Goal: Information Seeking & Learning: Check status

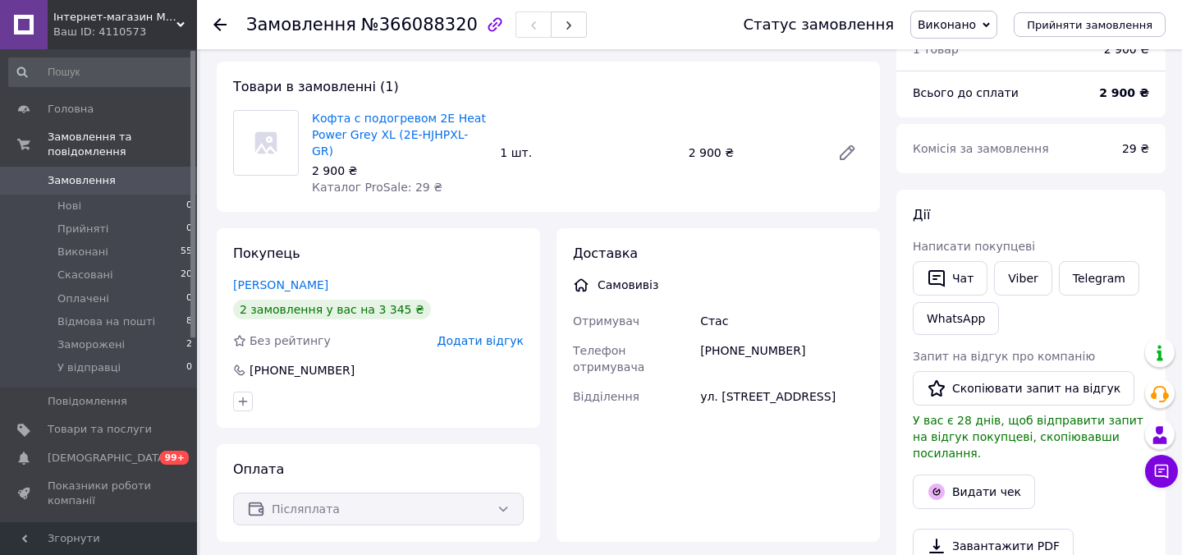
scroll to position [83, 0]
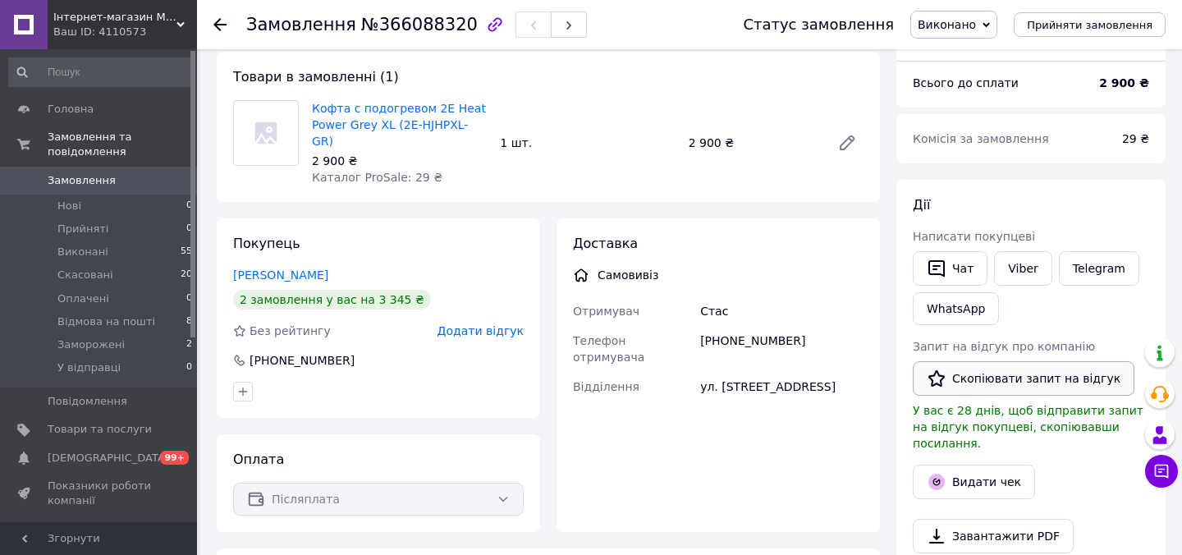
click at [958, 380] on button "Скопіювати запит на відгук" at bounding box center [1024, 378] width 222 height 34
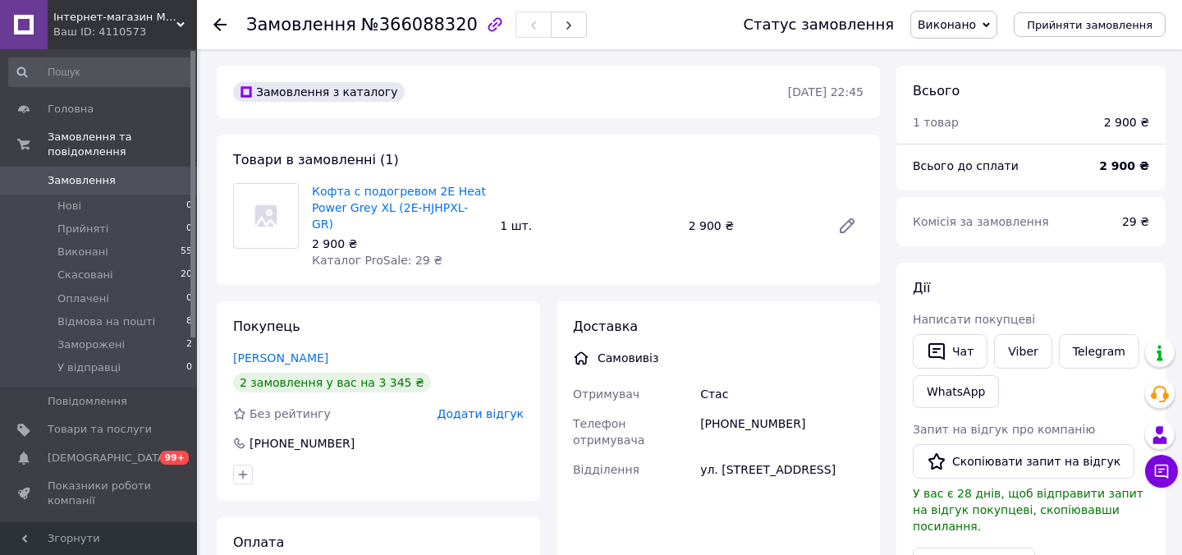
click at [215, 25] on use at bounding box center [219, 24] width 13 height 13
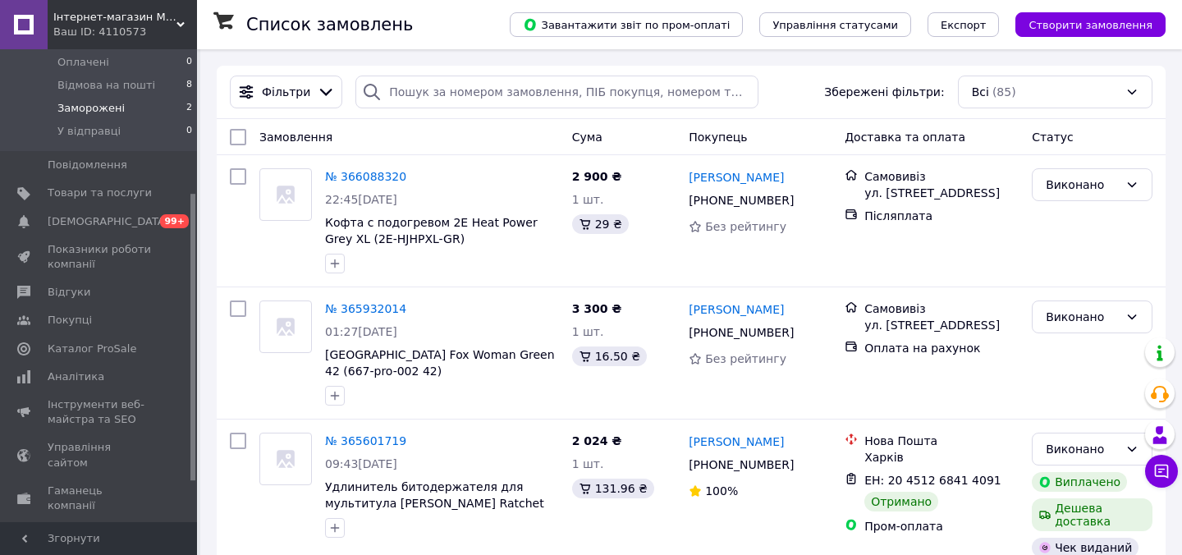
scroll to position [244, 0]
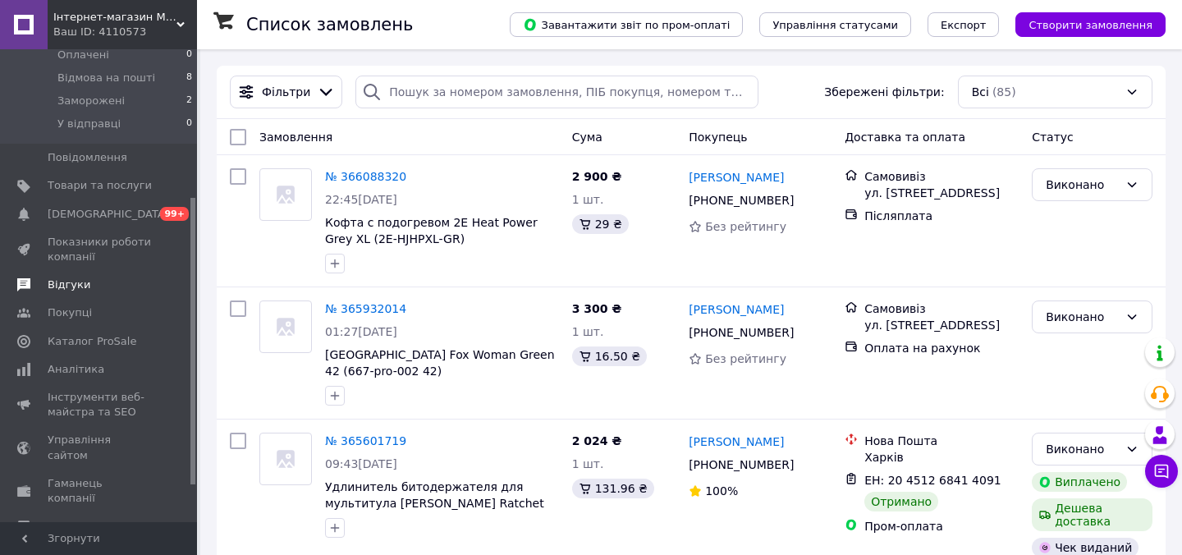
click at [85, 286] on span "Відгуки" at bounding box center [69, 284] width 43 height 15
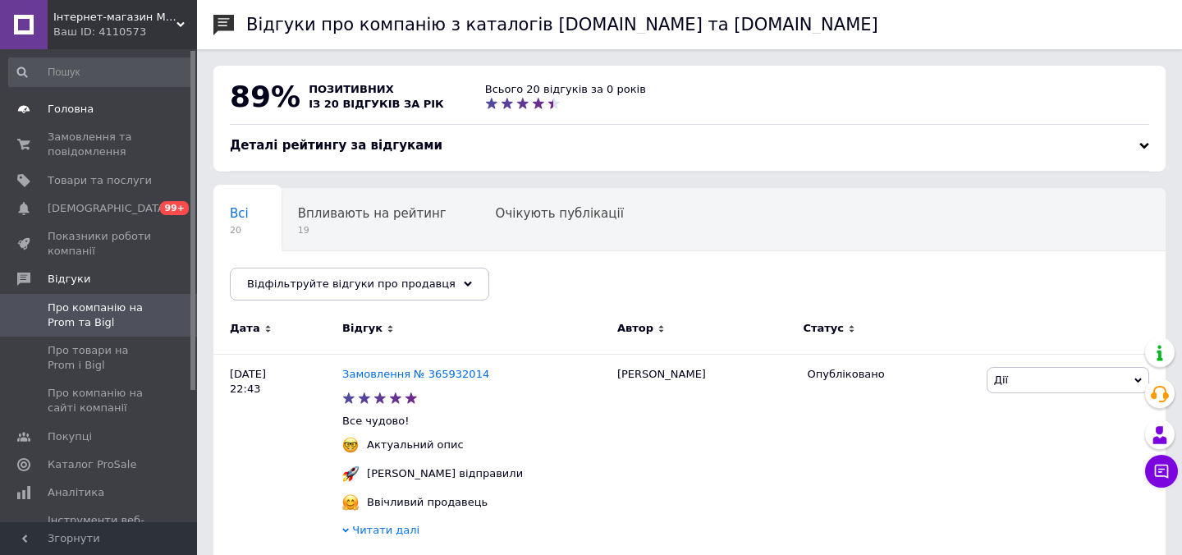
click at [82, 112] on span "Головна" at bounding box center [71, 109] width 46 height 15
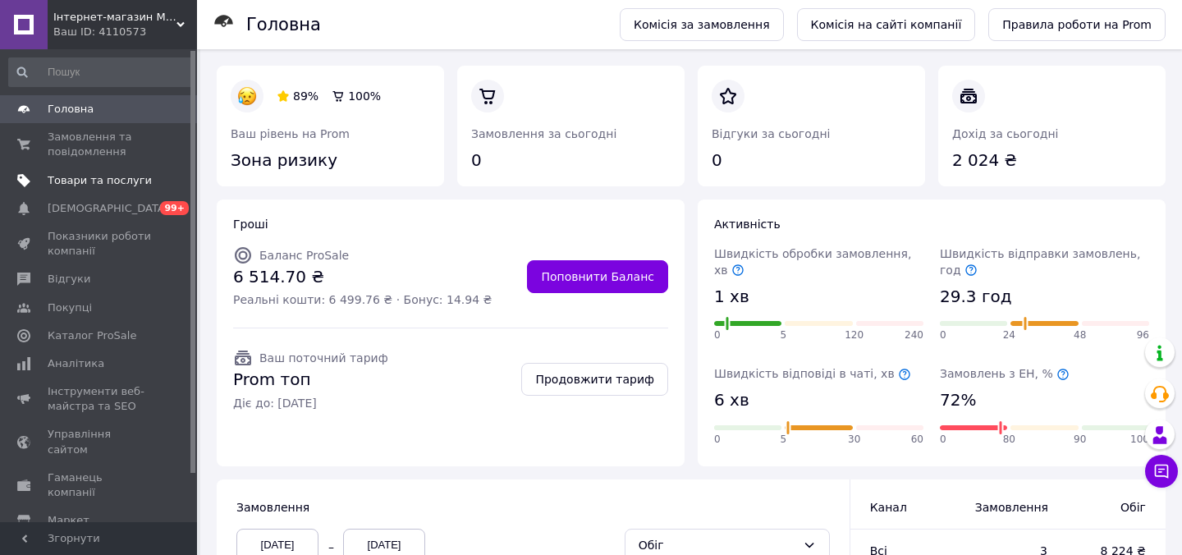
click at [106, 185] on span "Товари та послуги" at bounding box center [100, 180] width 104 height 15
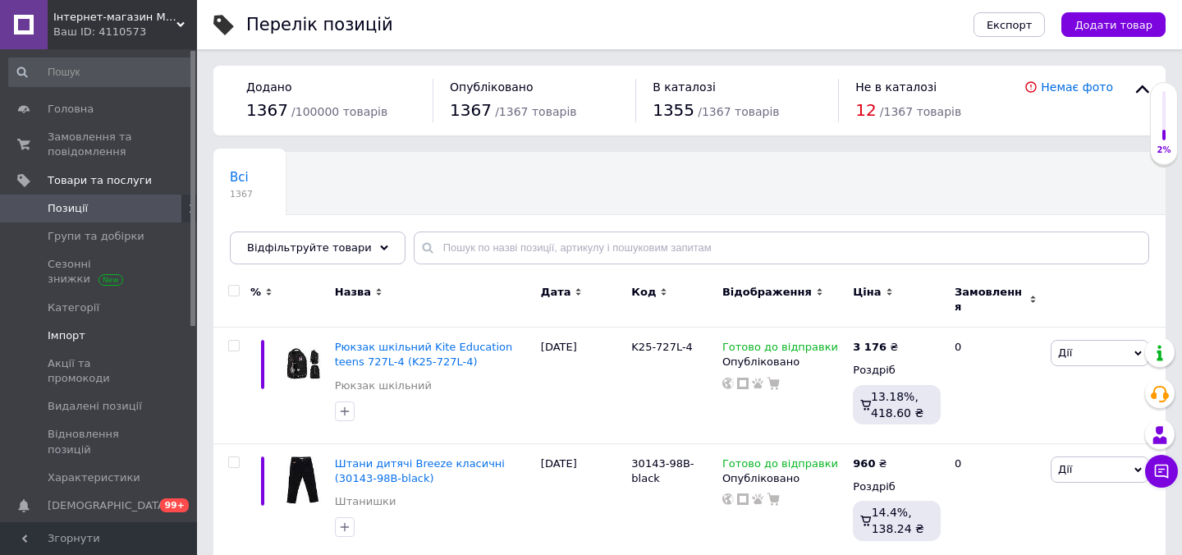
click at [71, 339] on span "Імпорт" at bounding box center [67, 335] width 38 height 15
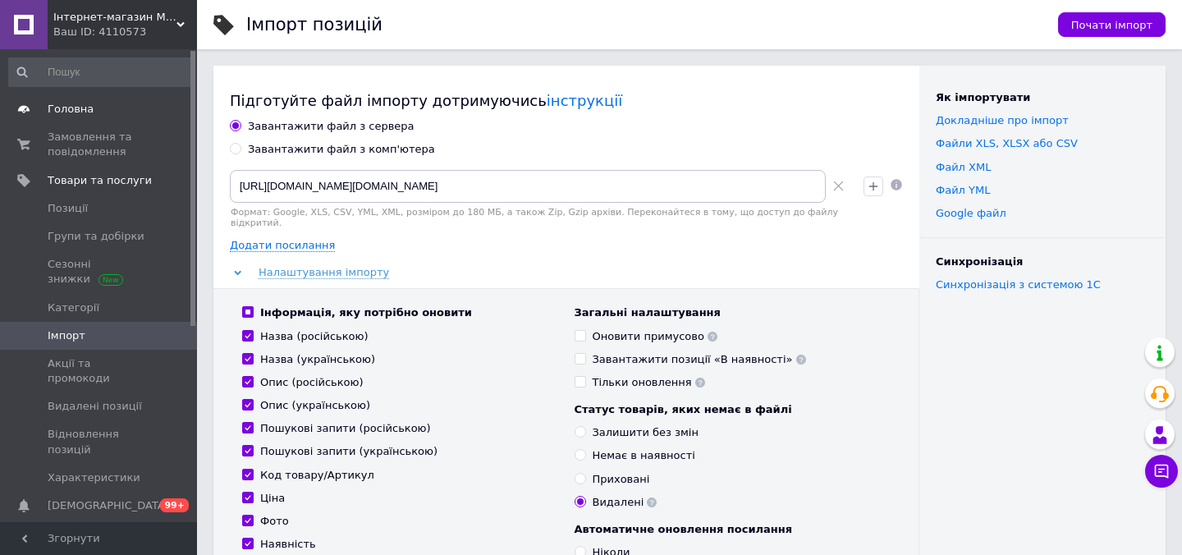
click at [76, 110] on span "Головна" at bounding box center [71, 109] width 46 height 15
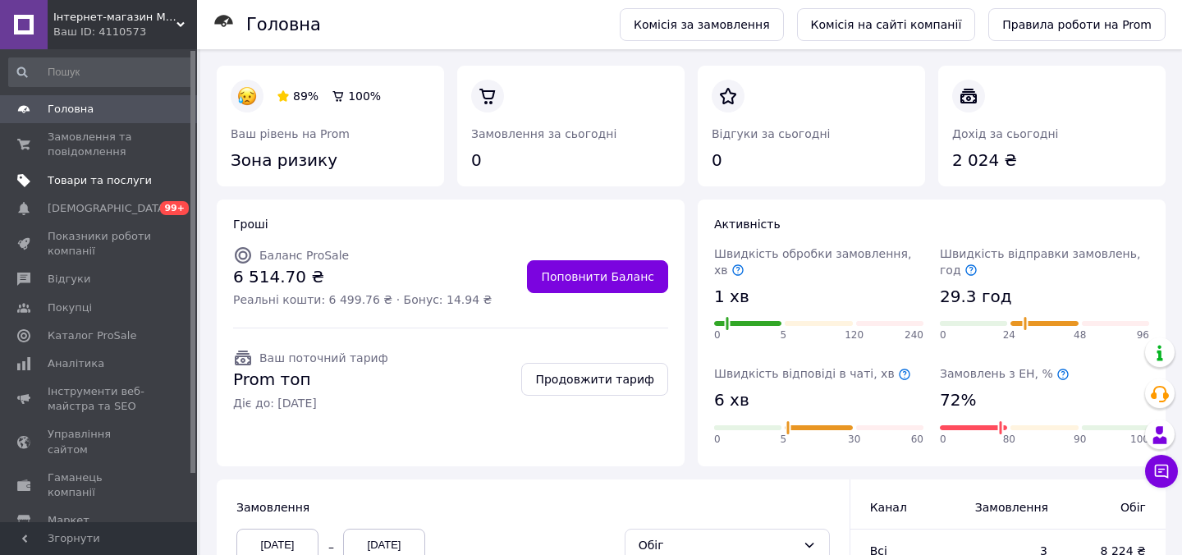
click at [85, 185] on span "Товари та послуги" at bounding box center [100, 180] width 104 height 15
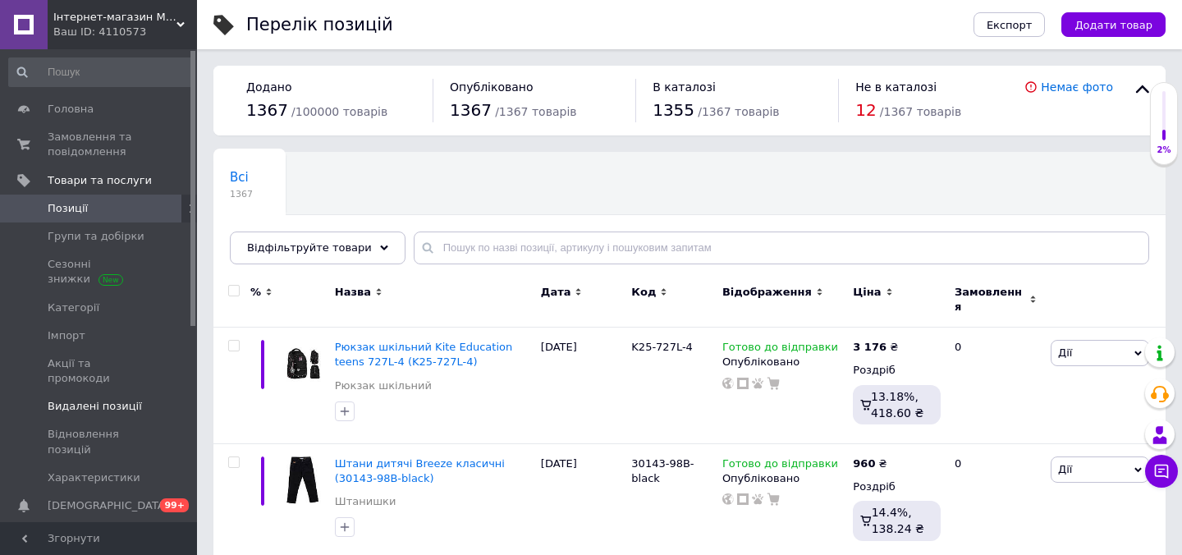
click at [75, 399] on span "Видалені позиції" at bounding box center [95, 406] width 94 height 15
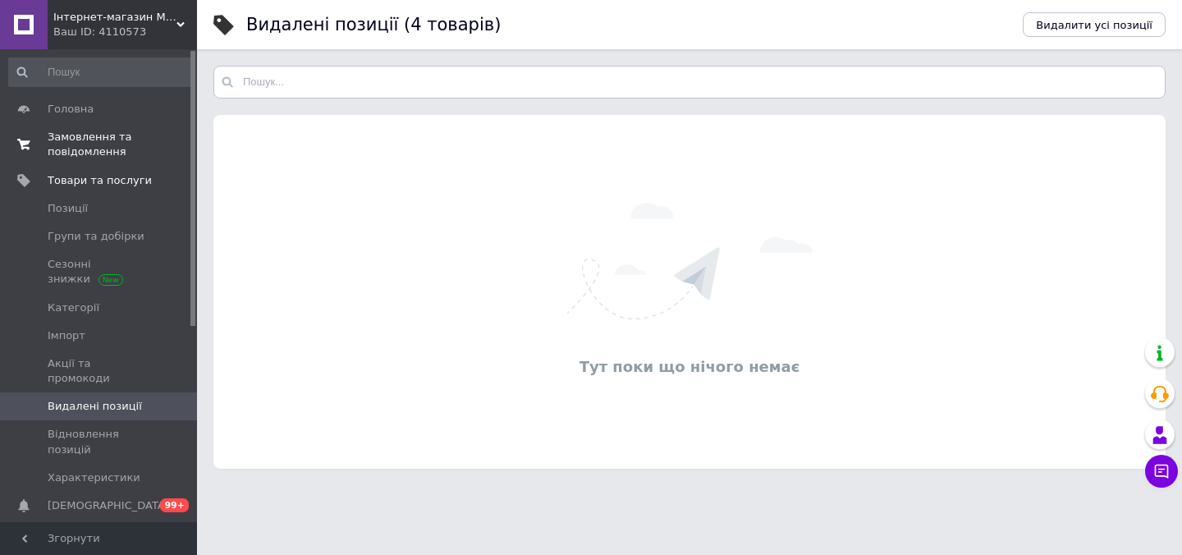
click at [74, 142] on span "Замовлення та повідомлення" at bounding box center [100, 145] width 104 height 30
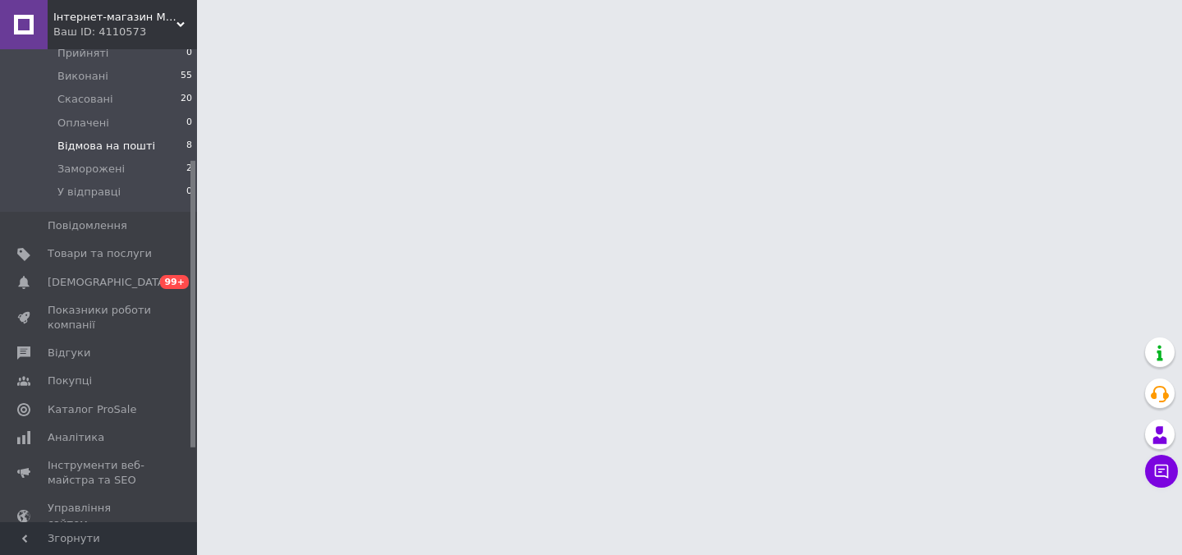
scroll to position [182, 0]
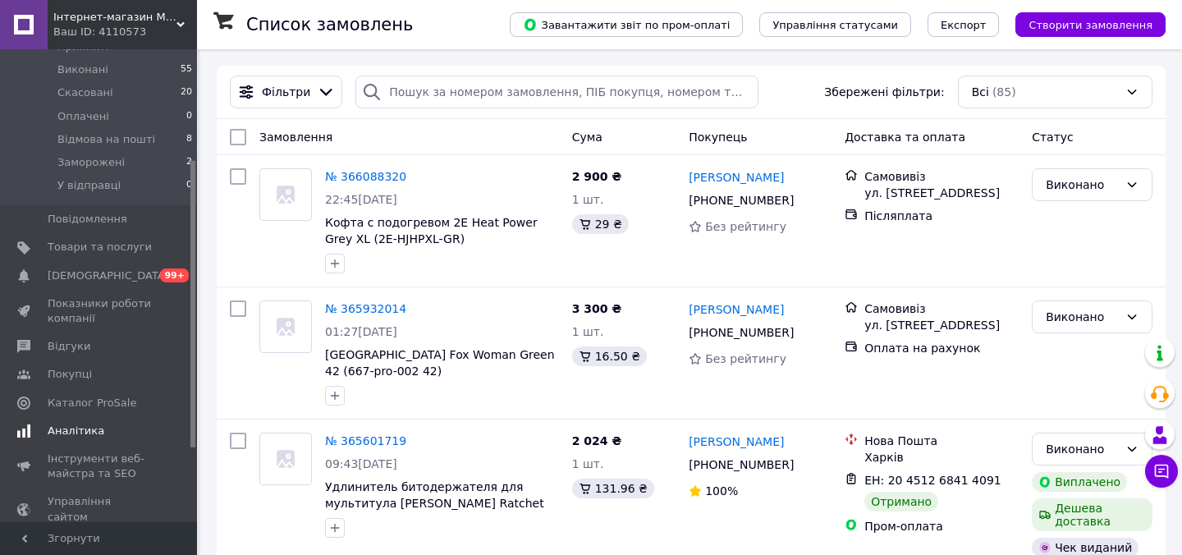
click at [78, 436] on span "Аналітика" at bounding box center [76, 430] width 57 height 15
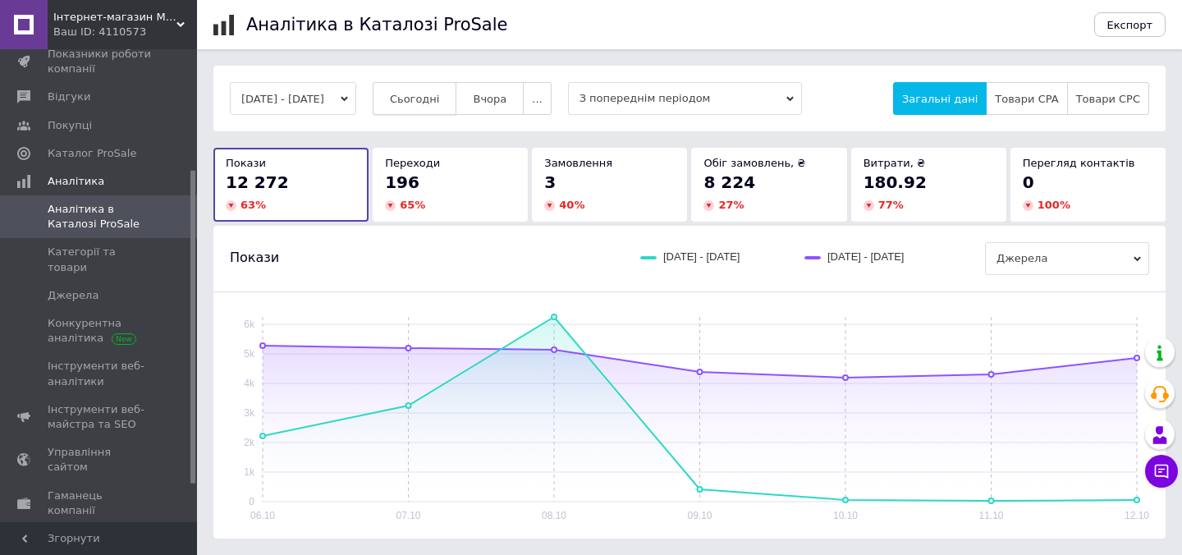
click at [447, 104] on button "Сьогодні" at bounding box center [415, 98] width 85 height 33
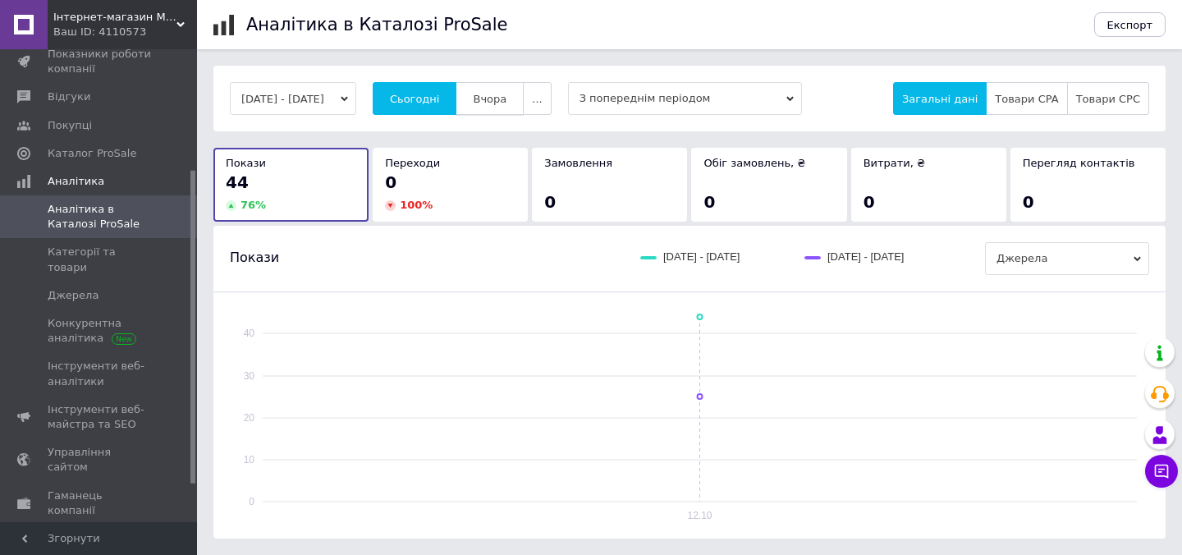
click at [506, 94] on span "Вчора" at bounding box center [490, 99] width 34 height 12
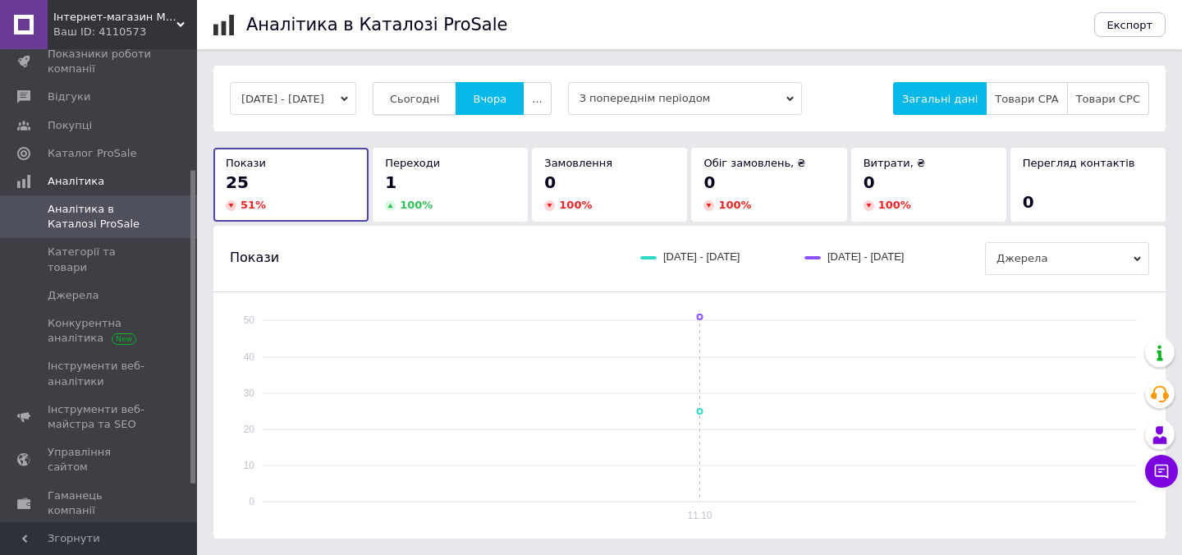
click at [440, 98] on span "Сьогодні" at bounding box center [415, 99] width 50 height 12
